Goal: Task Accomplishment & Management: Manage account settings

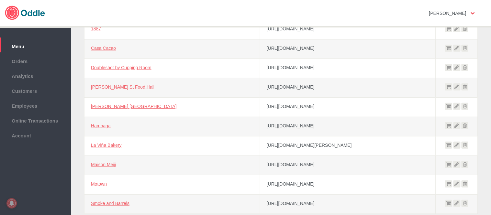
scroll to position [97, 0]
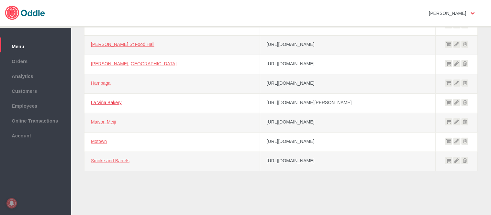
click at [113, 103] on link "La Viña Bakery" at bounding box center [106, 102] width 31 height 5
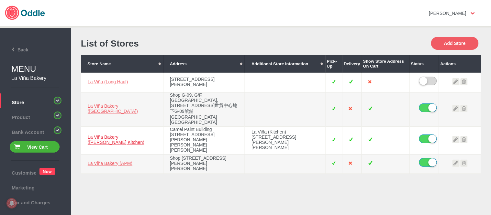
click at [124, 135] on link "La Viña Bakery ([PERSON_NAME] Kitchen)" at bounding box center [116, 140] width 57 height 10
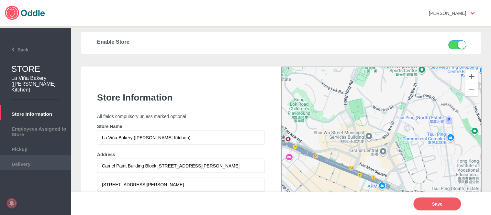
click at [37, 160] on span "Delivery" at bounding box center [35, 163] width 65 height 7
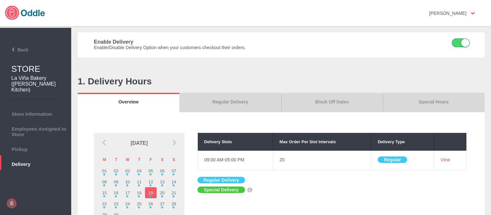
click at [433, 101] on link "Special Hours" at bounding box center [434, 102] width 102 height 19
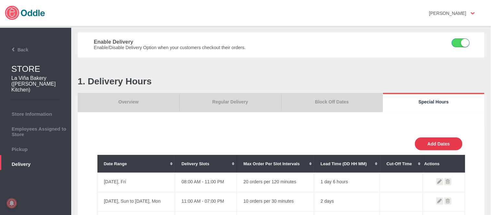
click at [441, 139] on button "Add Dates" at bounding box center [439, 144] width 48 height 13
select select "30"
type input "10"
type input "0"
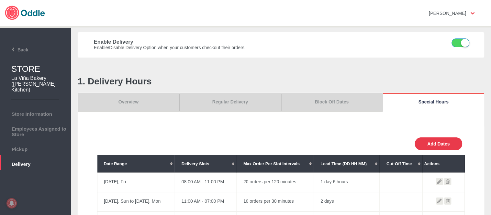
type input "30"
select select "11:00 AM"
select select "11:00 PM"
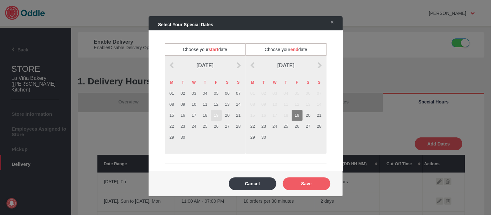
click at [215, 114] on td "19" at bounding box center [216, 115] width 11 height 11
click at [295, 115] on td "19" at bounding box center [297, 115] width 11 height 11
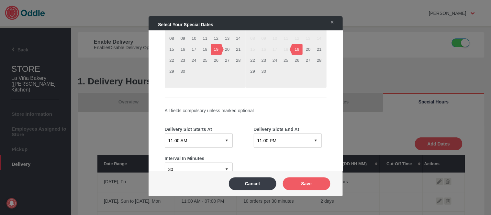
scroll to position [144, 0]
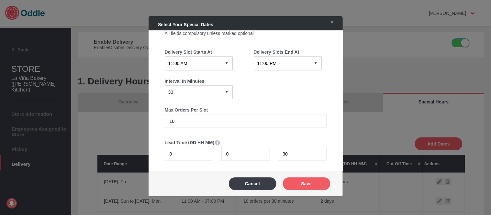
click at [199, 62] on select "12:15 AM 12:30 AM 12:45 AM 01:00 AM 01:15 AM 01:30 AM 01:45 AM 02:00 AM 02:15 A…" at bounding box center [199, 63] width 68 height 14
select select "10:00 AM"
click at [165, 56] on select "12:15 AM 12:30 AM 12:45 AM 01:00 AM 01:15 AM 01:30 AM 01:45 AM 02:00 AM 02:15 A…" at bounding box center [199, 63] width 68 height 14
drag, startPoint x: 289, startPoint y: 60, endPoint x: 290, endPoint y: 68, distance: 8.4
click at [290, 59] on select "12:15 AM 12:30 AM 12:45 AM 01:00 AM 01:15 AM 01:30 AM 01:45 AM 02:00 AM 02:15 A…" at bounding box center [288, 63] width 68 height 14
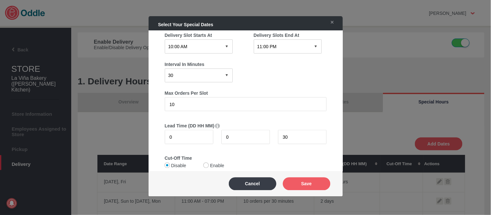
scroll to position [176, 0]
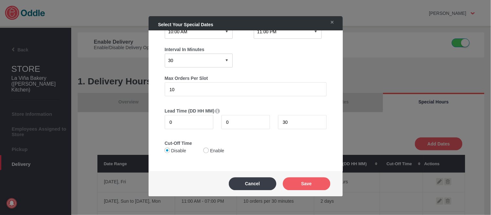
drag, startPoint x: 290, startPoint y: 33, endPoint x: 290, endPoint y: 37, distance: 4.2
click at [290, 33] on select "12:15 AM 12:30 AM 12:45 AM 01:00 AM 01:15 AM 01:30 AM 01:45 AM 02:00 AM 02:15 A…" at bounding box center [288, 32] width 68 height 14
click at [243, 44] on div "Interval In Minutes 0 15 30 60 120" at bounding box center [246, 53] width 162 height 29
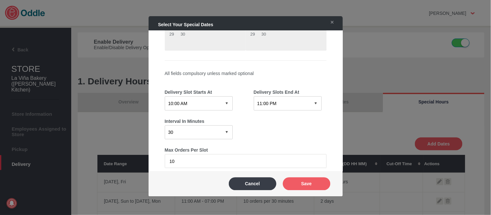
click at [294, 105] on select "12:15 AM 12:30 AM 12:45 AM 01:00 AM 01:15 AM 01:30 AM 01:45 AM 02:00 AM 02:15 A…" at bounding box center [288, 103] width 68 height 14
select select "12:00 PM"
click at [254, 96] on select "12:15 AM 12:30 AM 12:45 AM 01:00 AM 01:15 AM 01:30 AM 01:45 AM 02:00 AM 02:15 A…" at bounding box center [288, 103] width 68 height 14
click at [199, 127] on select "0 15 30 60 120" at bounding box center [199, 132] width 68 height 14
select select "120"
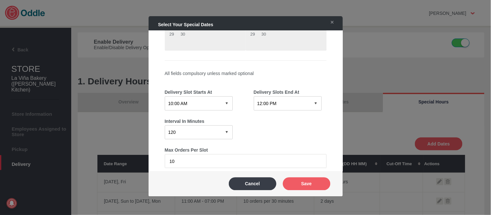
click at [165, 125] on select "0 15 30 60 120" at bounding box center [199, 132] width 68 height 14
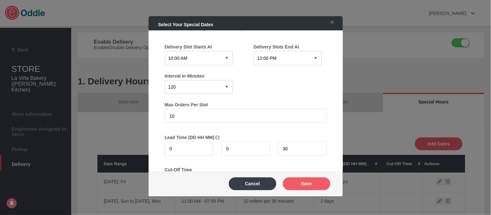
scroll to position [176, 0]
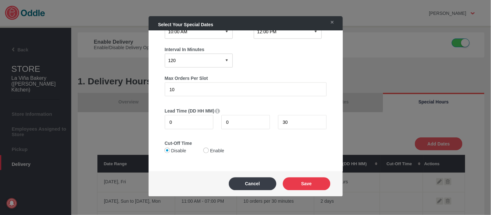
click at [305, 180] on button "Save" at bounding box center [307, 183] width 48 height 13
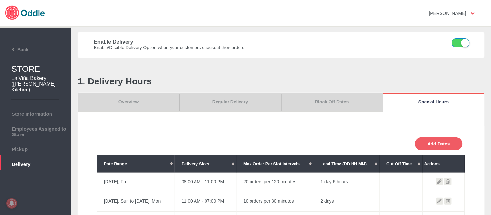
scroll to position [108, 0]
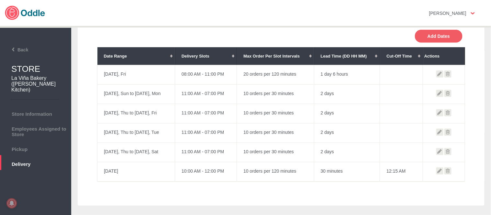
click at [448, 168] on icon at bounding box center [448, 171] width 7 height 7
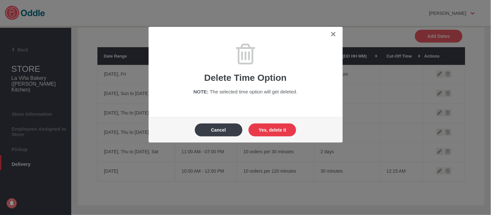
click at [289, 130] on button "Yes, delete it" at bounding box center [273, 130] width 48 height 13
